Goal: Check status: Check status

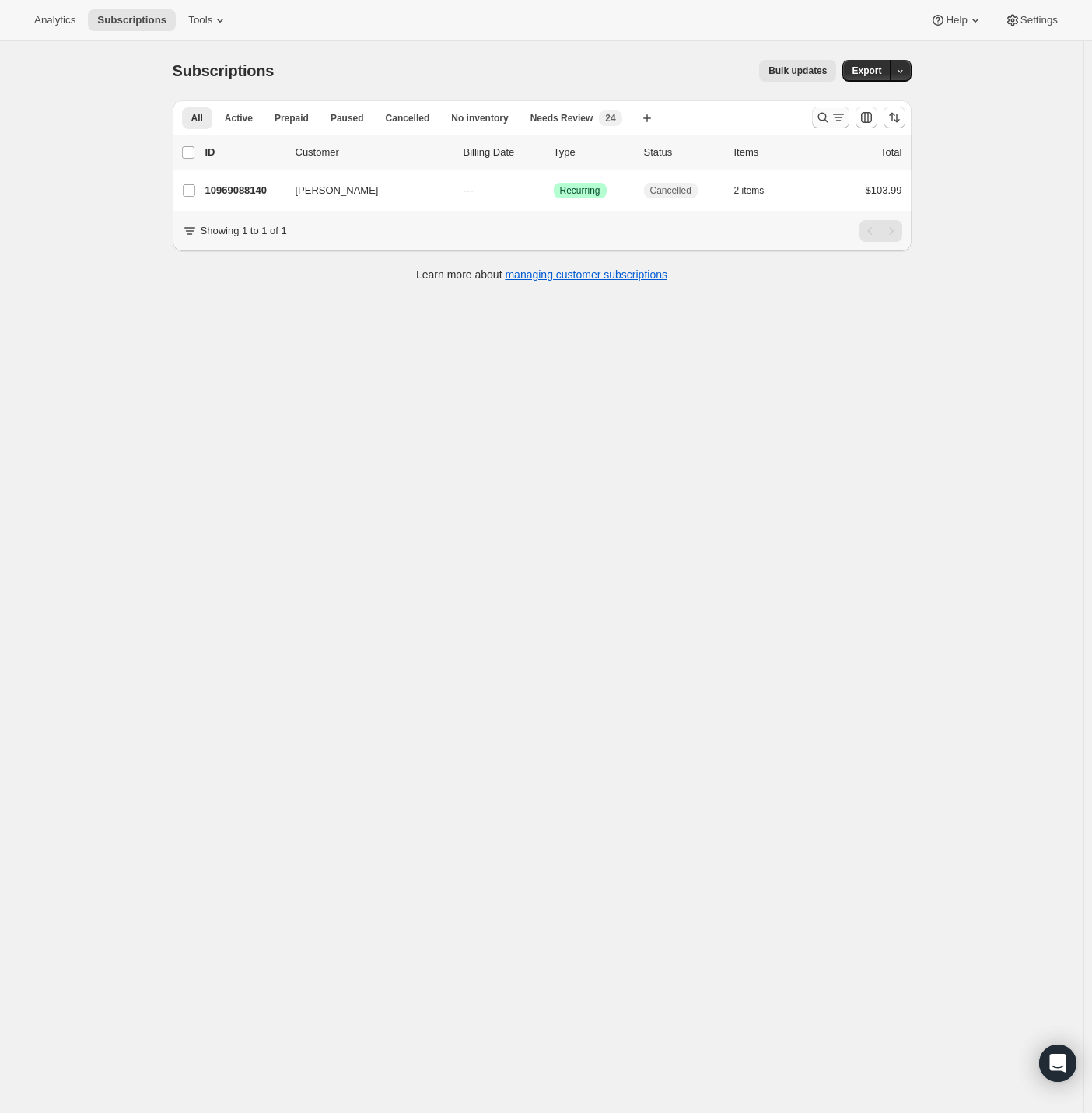
click at [826, 114] on icon "Search and filter results" at bounding box center [823, 118] width 15 height 15
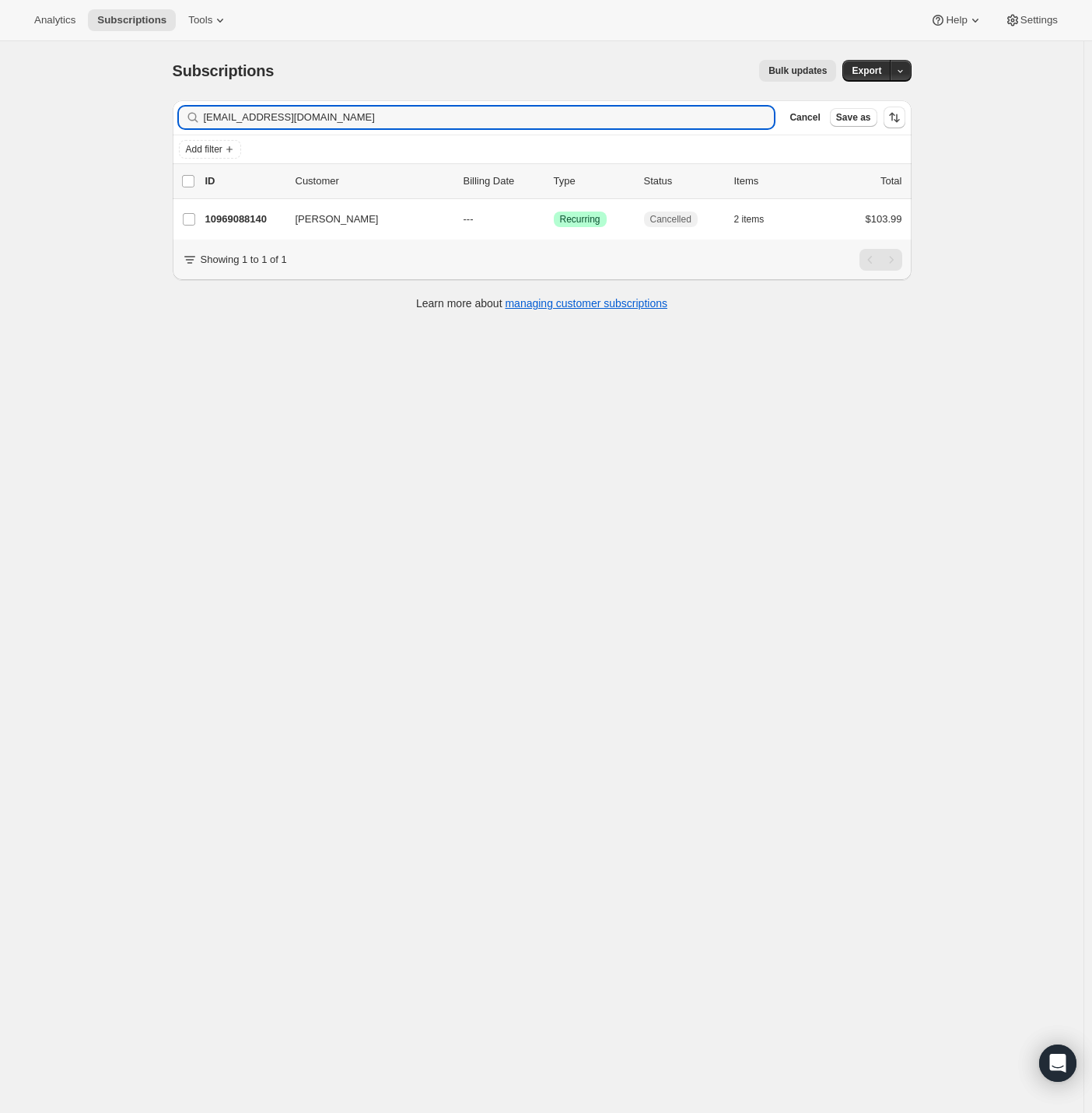
drag, startPoint x: 354, startPoint y: 120, endPoint x: 90, endPoint y: 126, distance: 264.1
click at [99, 125] on div "Subscriptions. This page is ready Subscriptions Bulk updates More actions Bulk …" at bounding box center [541, 597] width 1083 height 1113
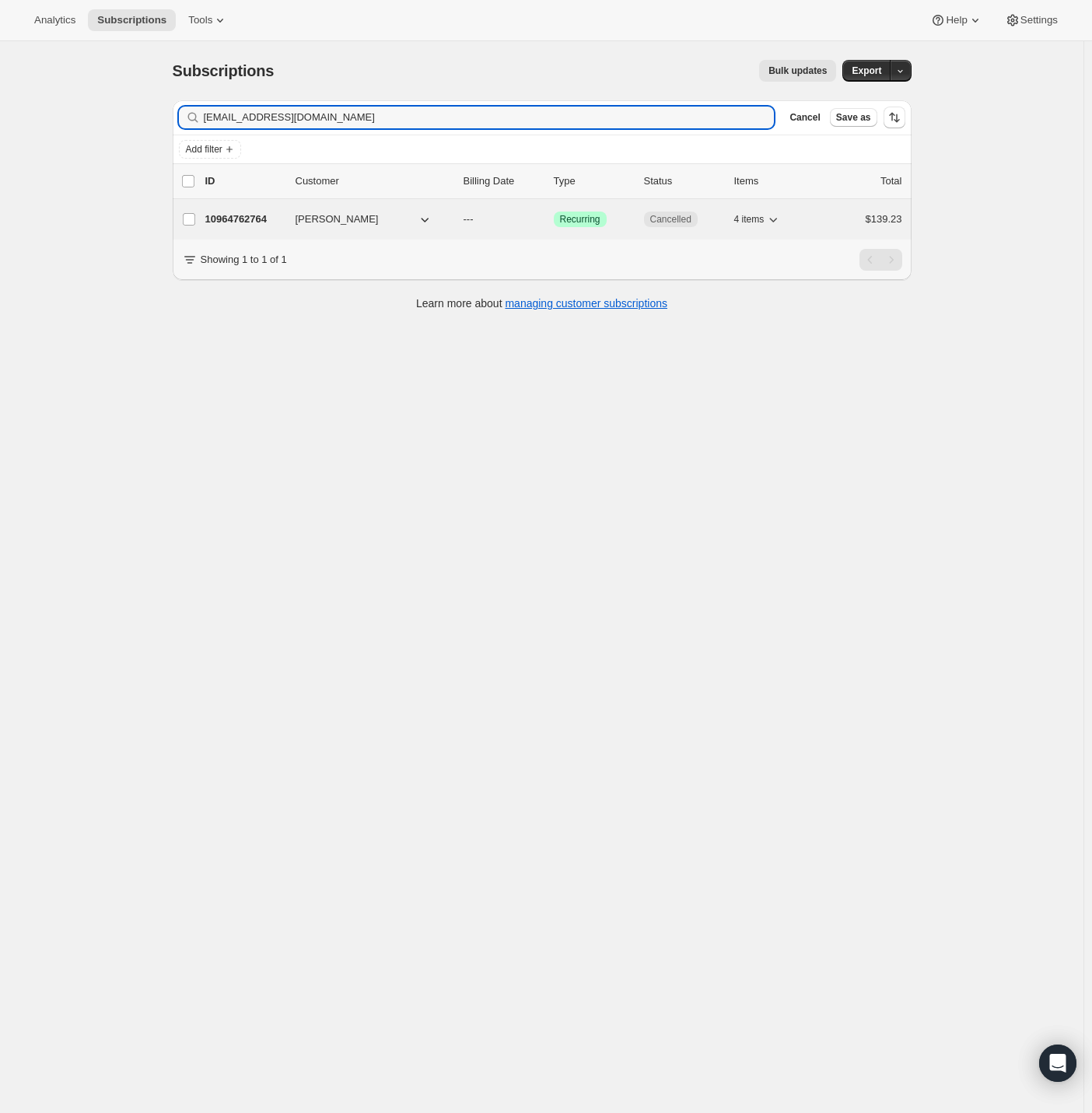
type input "[EMAIL_ADDRESS][DOMAIN_NAME]"
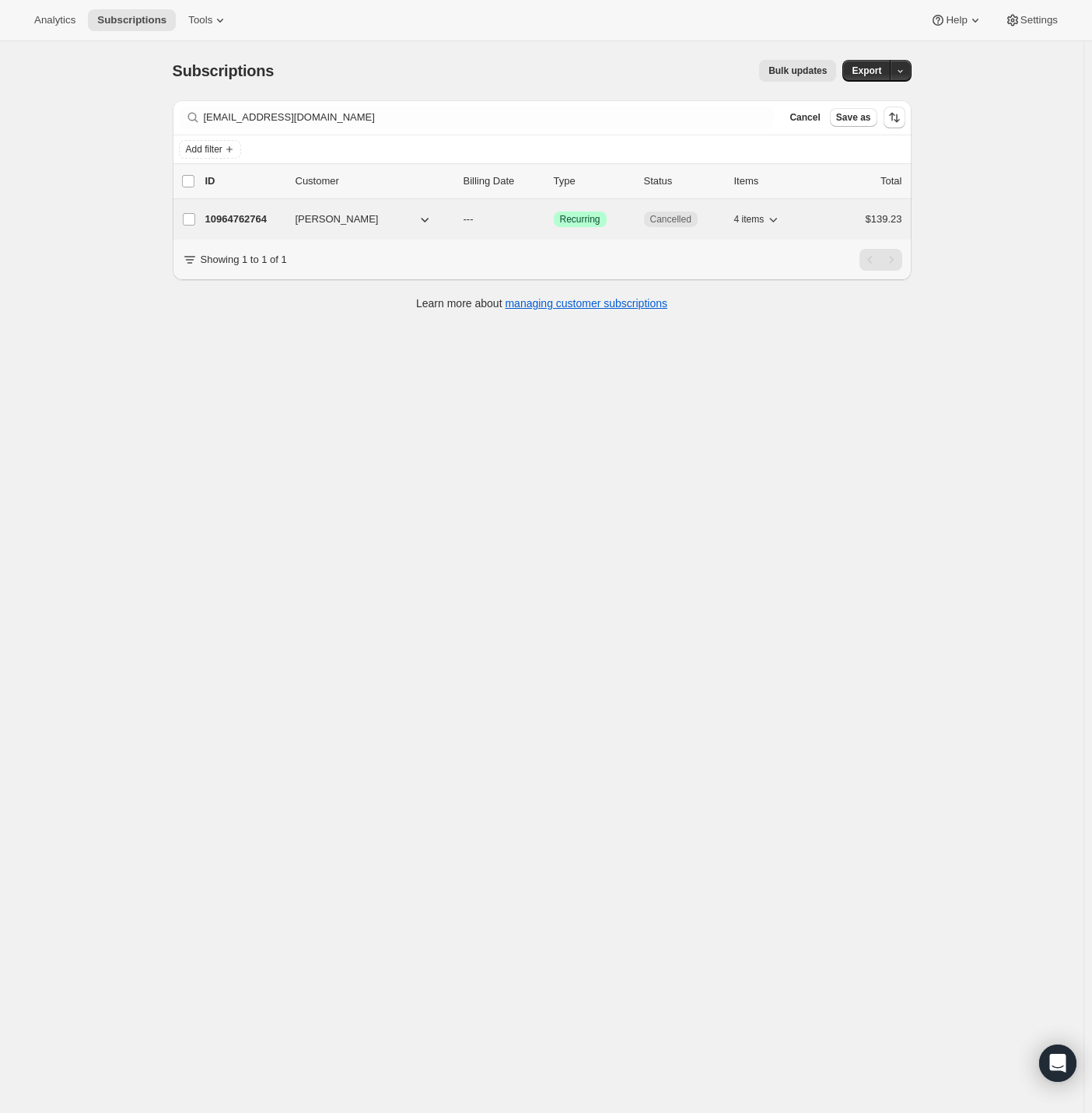
click at [247, 222] on p "10964762764" at bounding box center [244, 220] width 78 height 15
